Goal: Information Seeking & Learning: Check status

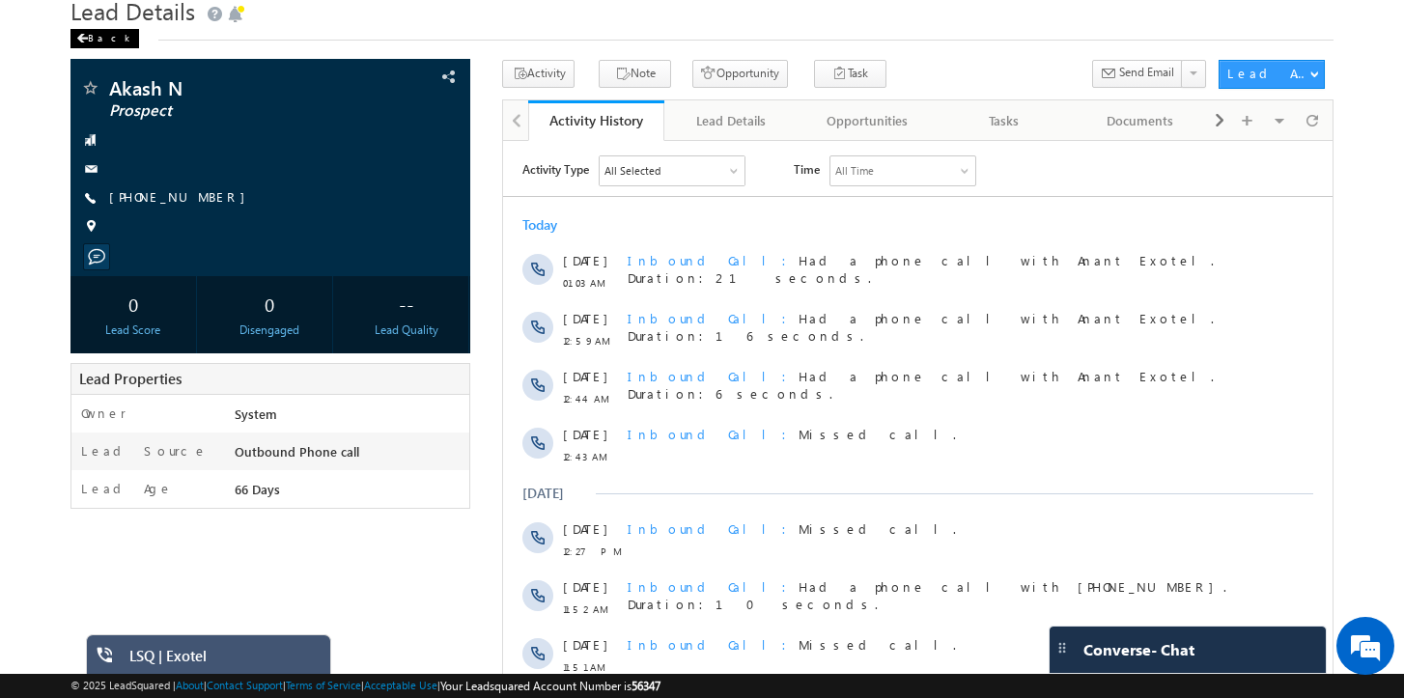
click at [110, 48] on div "Back" at bounding box center [104, 38] width 69 height 19
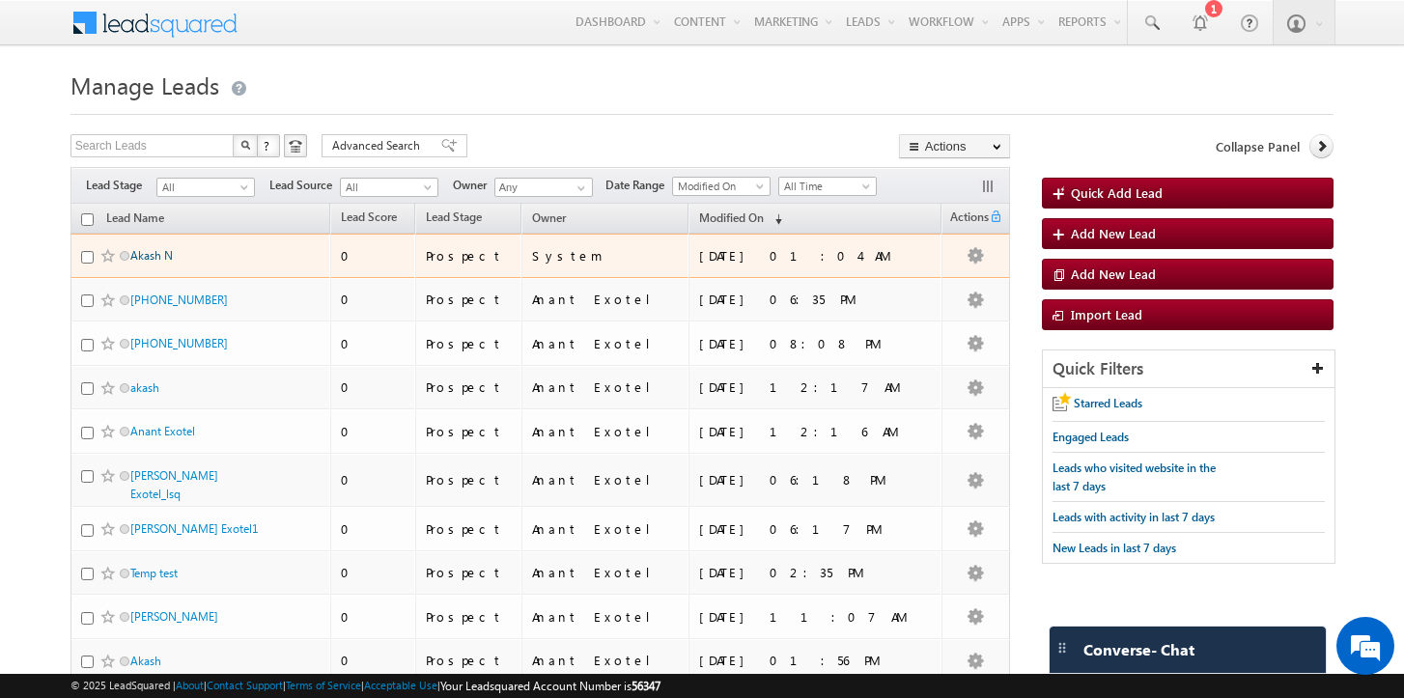
click at [156, 258] on link "Akash N" at bounding box center [151, 255] width 42 height 14
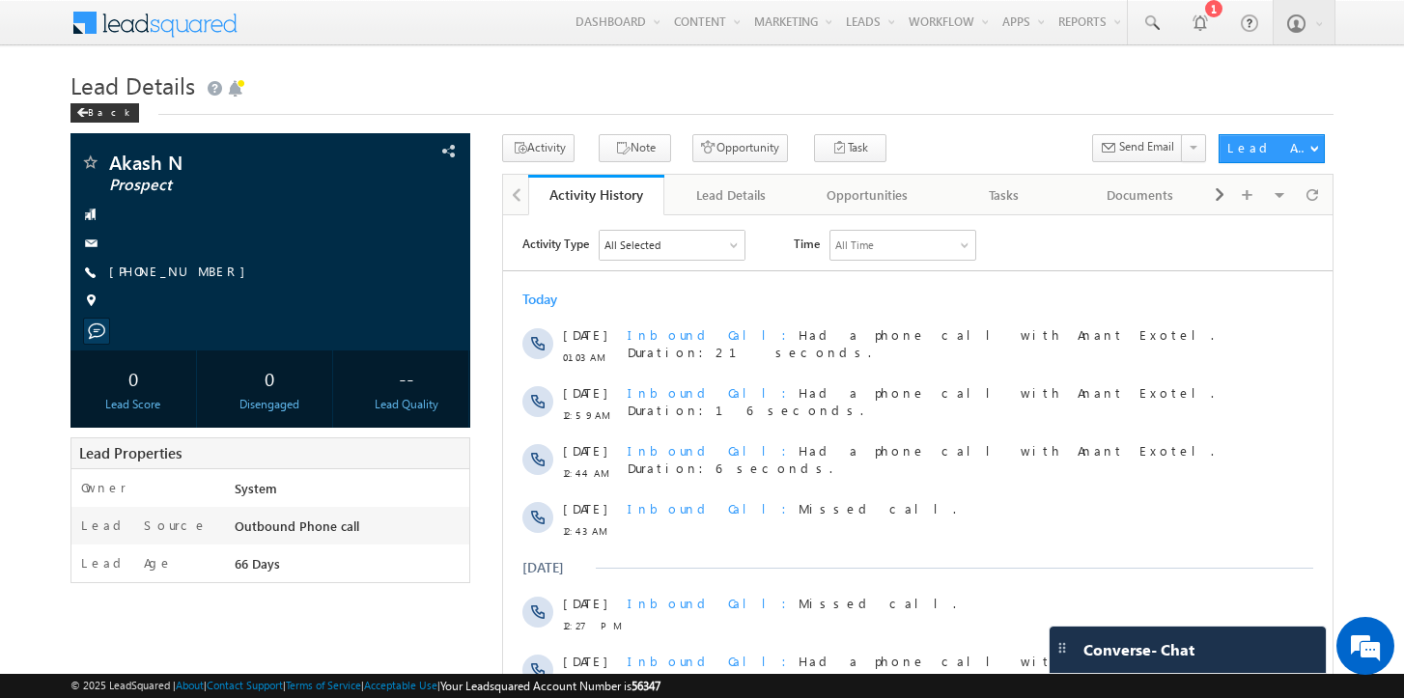
click at [111, 124] on div "Lead Details Back" at bounding box center [702, 100] width 1264 height 70
click at [102, 113] on div "Back" at bounding box center [104, 112] width 69 height 19
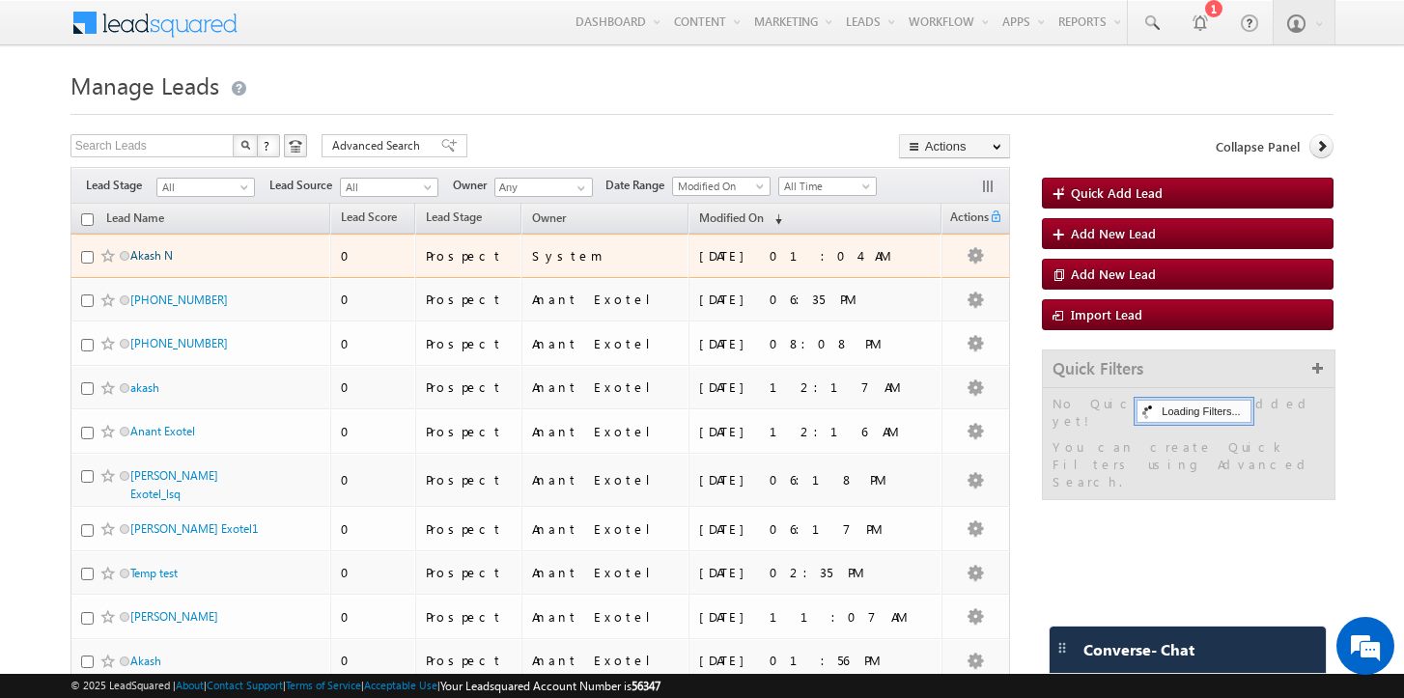
click at [156, 249] on link "Akash N" at bounding box center [151, 255] width 42 height 14
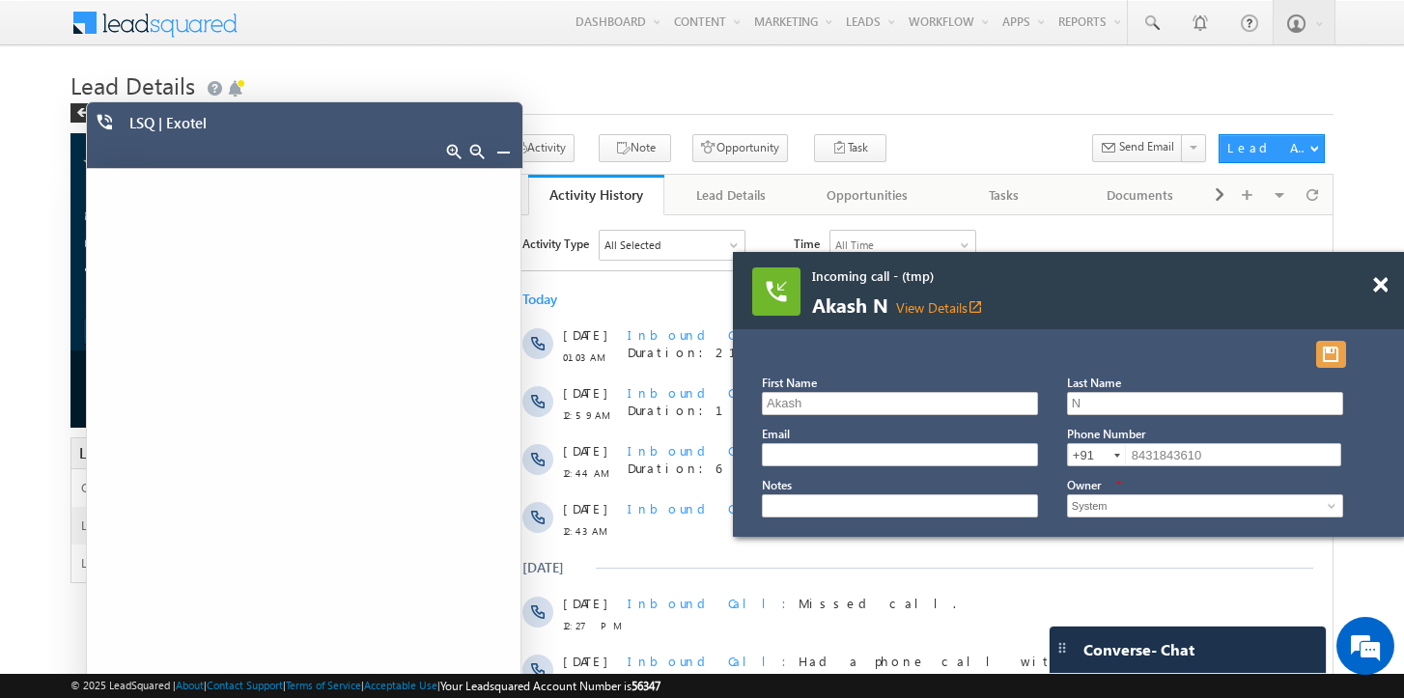
click at [1336, 361] on button "button" at bounding box center [1331, 354] width 30 height 27
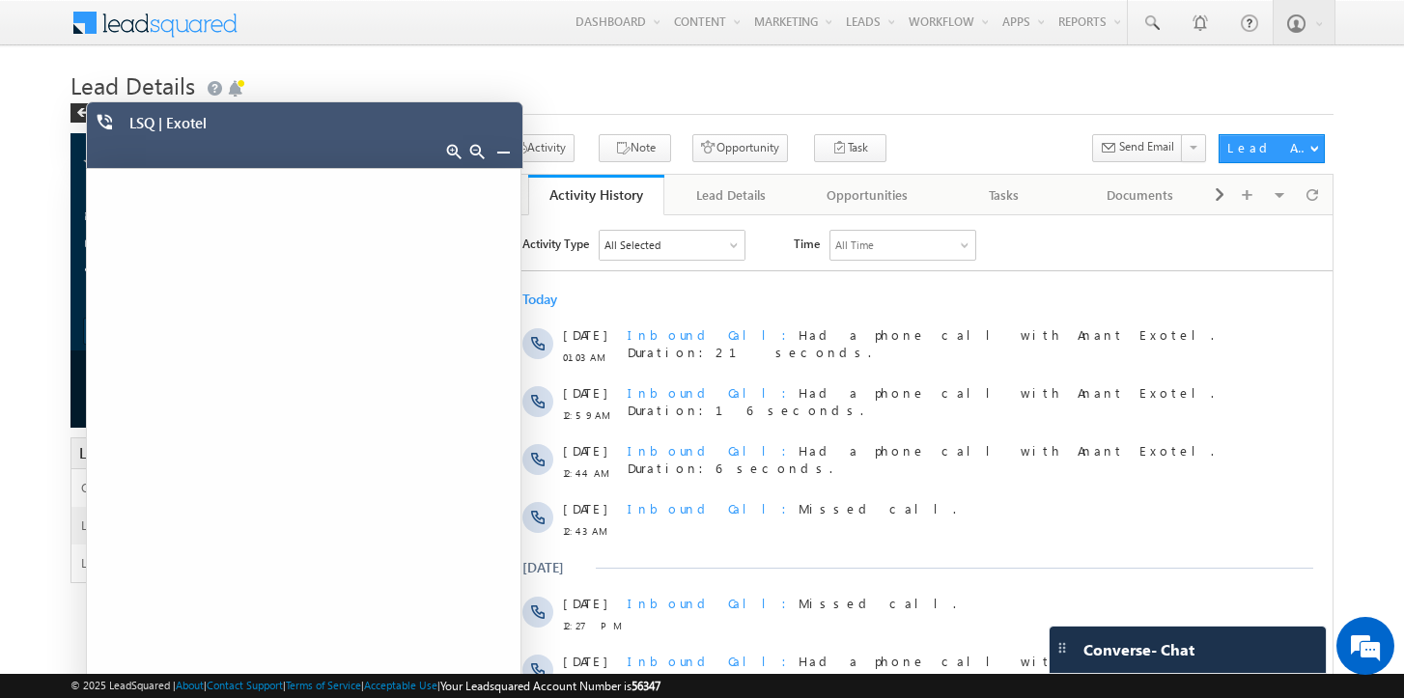
click at [511, 157] on div at bounding box center [488, 154] width 63 height 27
click at [505, 152] on link at bounding box center [502, 151] width 15 height 15
